Goal: Download file/media

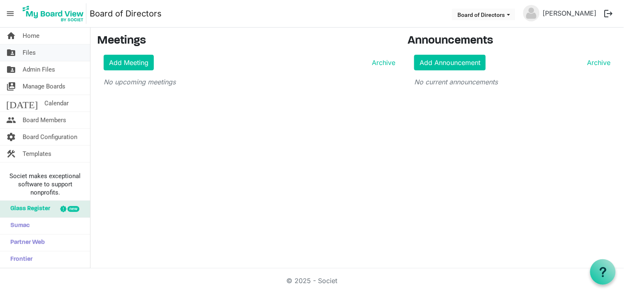
click at [29, 54] on span "Files" at bounding box center [29, 52] width 13 height 16
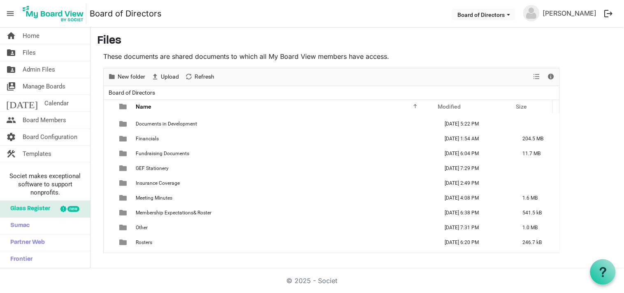
scroll to position [83, 0]
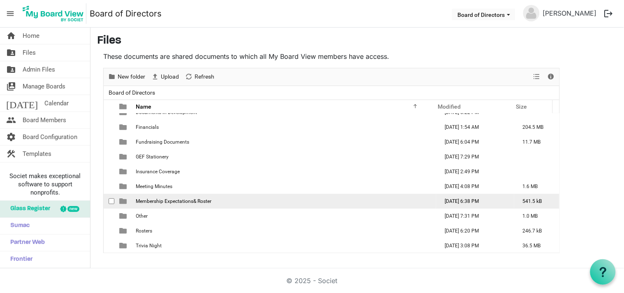
click at [168, 202] on span "Membership Expectations& Roster" at bounding box center [174, 201] width 76 height 6
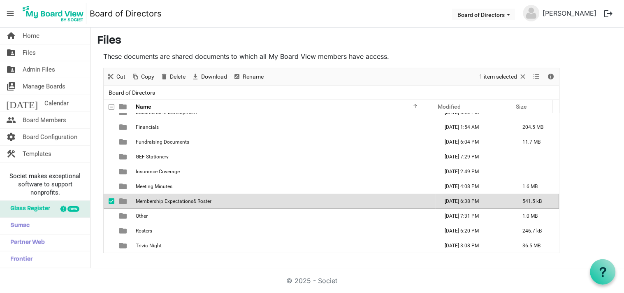
click at [168, 202] on span "Membership Expectations& Roster" at bounding box center [174, 201] width 76 height 6
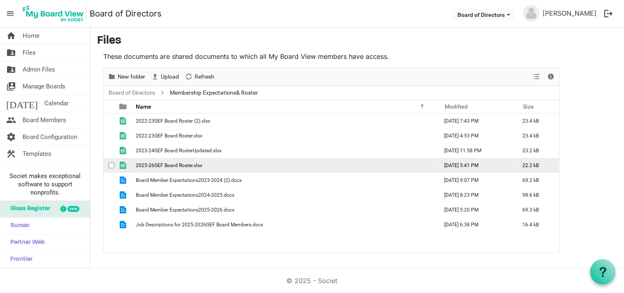
click at [188, 170] on td "2025-26GEF Board Roster.xlsx" at bounding box center [284, 165] width 303 height 15
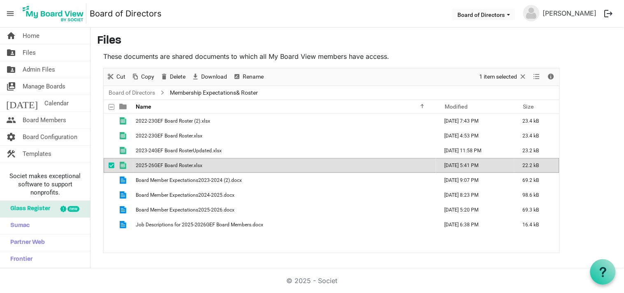
click at [188, 170] on td "2025-26GEF Board Roster.xlsx" at bounding box center [284, 165] width 303 height 15
click at [182, 168] on span "2025-26GEF Board Roster.xlsx" at bounding box center [169, 166] width 67 height 6
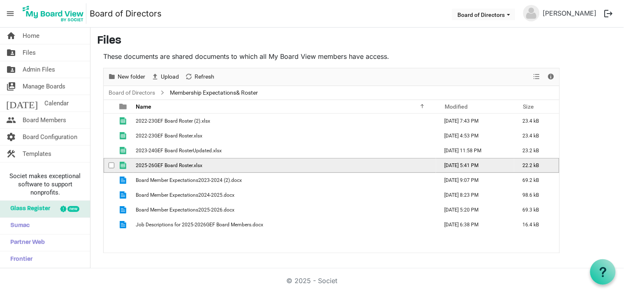
click at [182, 168] on span "2025-26GEF Board Roster.xlsx" at bounding box center [169, 166] width 67 height 6
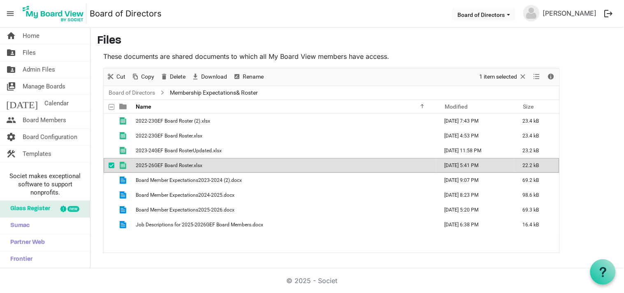
click at [184, 163] on span "2025-26GEF Board Roster.xlsx" at bounding box center [169, 166] width 67 height 6
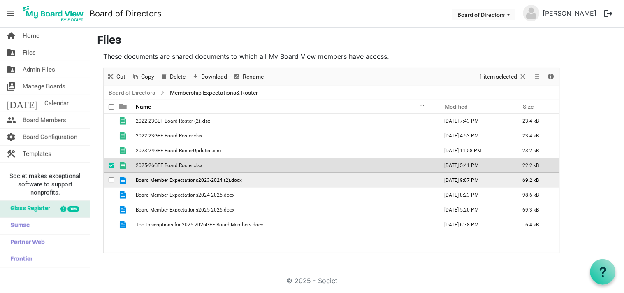
click at [149, 186] on td "Board Member Expectations2023-2024 (2).docx" at bounding box center [284, 180] width 303 height 15
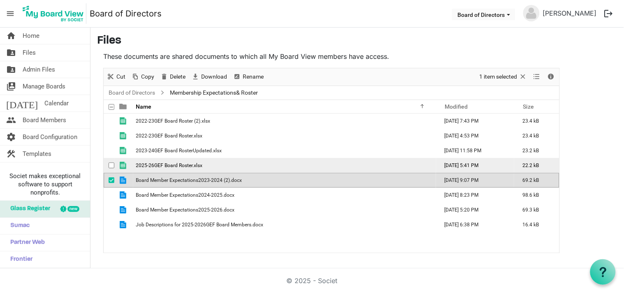
click at [150, 166] on span "2025-26GEF Board Roster.xlsx" at bounding box center [169, 166] width 67 height 6
